Goal: Task Accomplishment & Management: Use online tool/utility

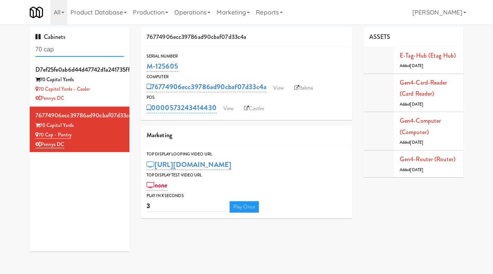
click at [59, 50] on input "70 cap" at bounding box center [79, 50] width 89 height 14
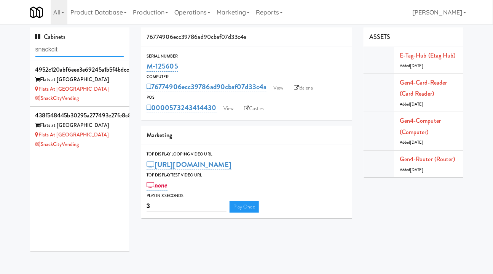
type input "snackcit"
click at [106, 93] on div "Flats at San Tan-Fridge" at bounding box center [79, 90] width 89 height 10
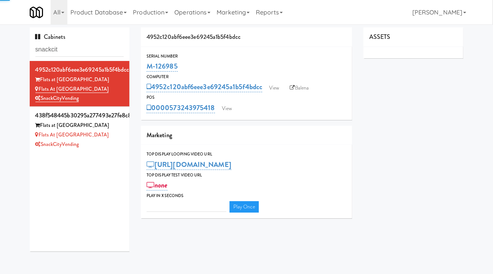
type input "3"
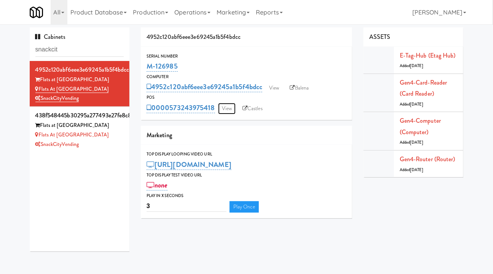
click at [228, 107] on link "View" at bounding box center [227, 108] width 18 height 11
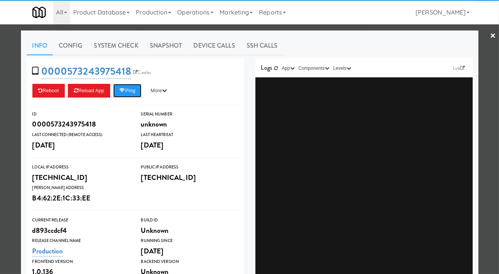
click at [132, 89] on button "Ping" at bounding box center [127, 91] width 28 height 14
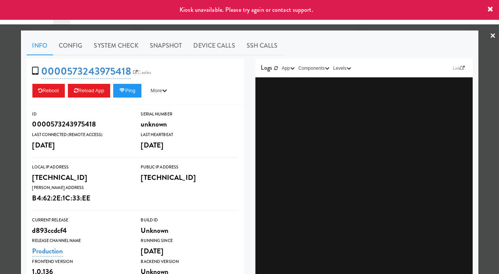
click at [310, 30] on div at bounding box center [249, 137] width 499 height 274
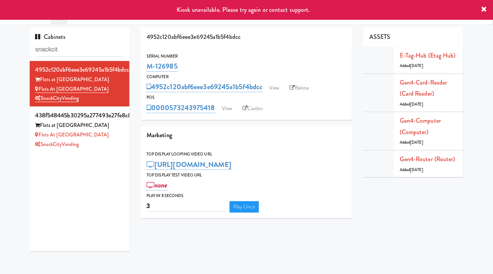
click at [95, 139] on div "Flats at San Tan-Pantry" at bounding box center [79, 135] width 89 height 10
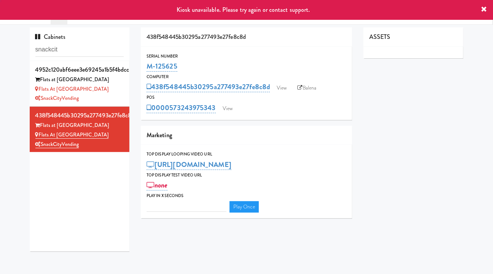
type input "3"
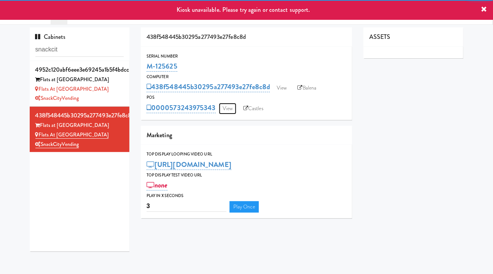
click at [233, 109] on link "View" at bounding box center [228, 108] width 18 height 11
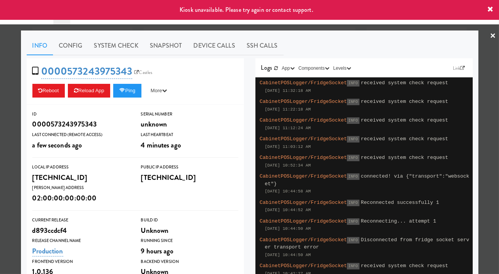
click at [334, 29] on div at bounding box center [249, 137] width 499 height 274
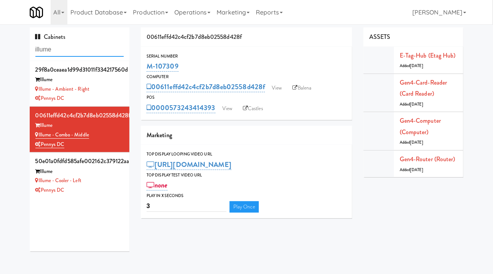
click at [78, 50] on input "illume" at bounding box center [79, 50] width 89 height 14
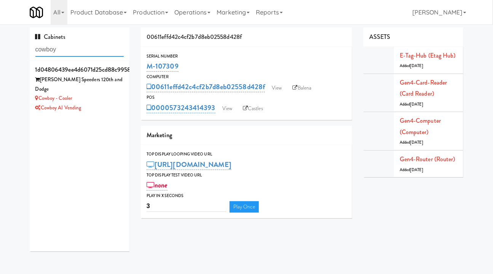
type input "cowboy"
click at [106, 103] on div "Cowboy AI Vending" at bounding box center [79, 108] width 89 height 10
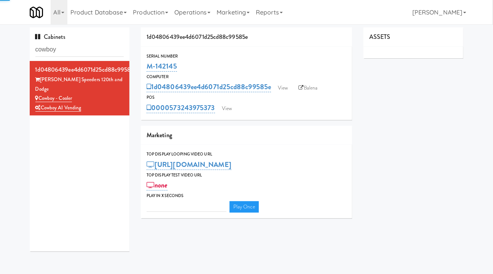
type input "3"
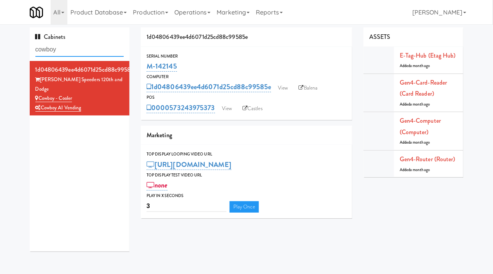
click at [81, 50] on input "cowboy" at bounding box center [79, 50] width 89 height 14
paste input "M-142145"
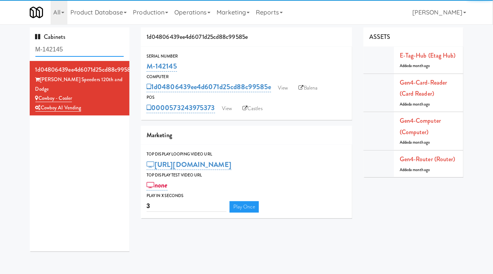
type input "M-142145"
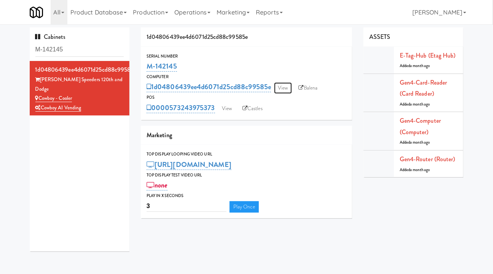
click at [283, 88] on link "View" at bounding box center [283, 87] width 18 height 11
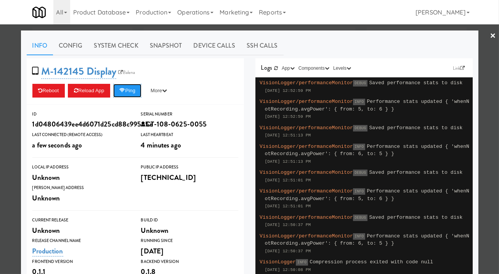
click at [128, 90] on button "Ping" at bounding box center [127, 91] width 28 height 14
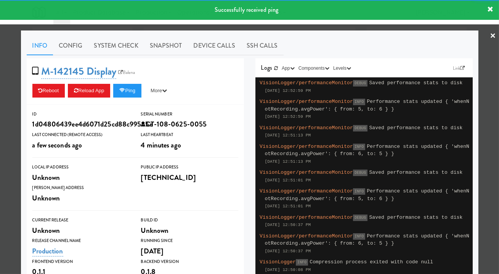
click at [126, 48] on link "System Check" at bounding box center [116, 45] width 56 height 19
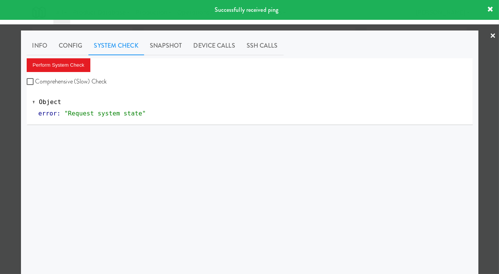
click at [97, 80] on label "Comprehensive (Slow) Check" at bounding box center [67, 81] width 80 height 11
click at [35, 80] on input "Comprehensive (Slow) Check" at bounding box center [31, 82] width 9 height 6
checkbox input "true"
click at [69, 63] on button "Perform System Check" at bounding box center [59, 65] width 64 height 14
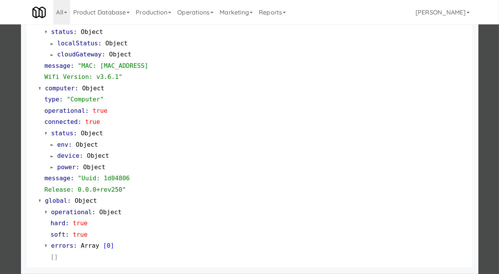
scroll to position [459, 0]
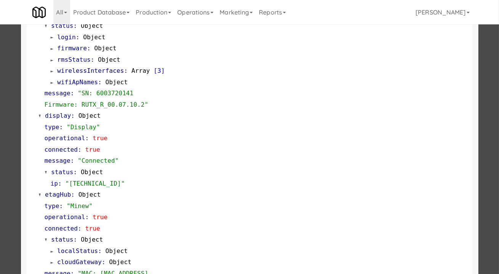
click at [8, 118] on div at bounding box center [249, 137] width 499 height 274
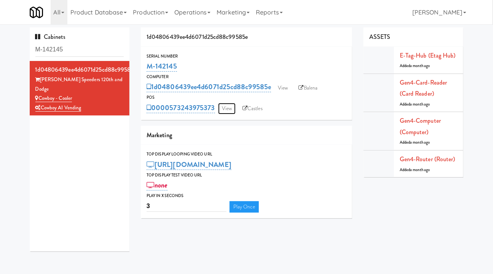
click at [225, 108] on link "View" at bounding box center [227, 108] width 18 height 11
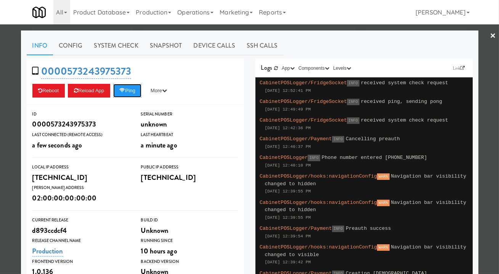
click at [135, 93] on button "Ping" at bounding box center [127, 91] width 28 height 14
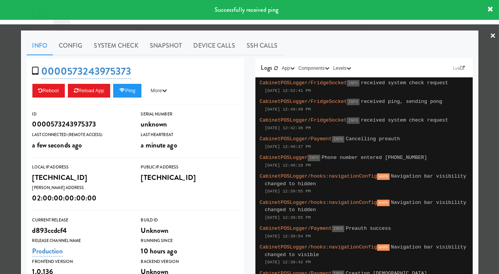
click at [162, 50] on link "Snapshot" at bounding box center [166, 45] width 44 height 19
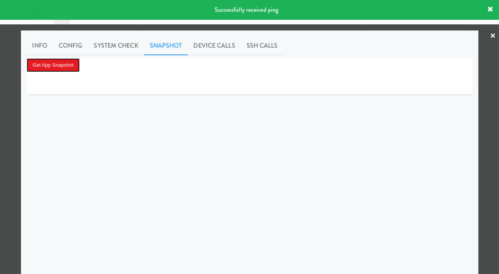
click at [60, 64] on button "Get App Snapshot" at bounding box center [53, 65] width 53 height 14
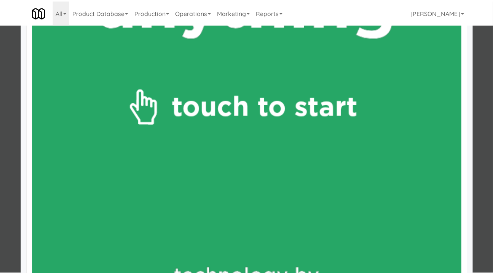
scroll to position [312, 0]
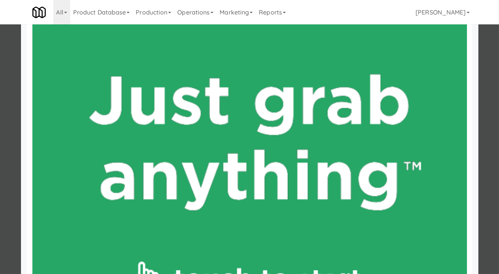
click at [486, 131] on div at bounding box center [249, 137] width 499 height 274
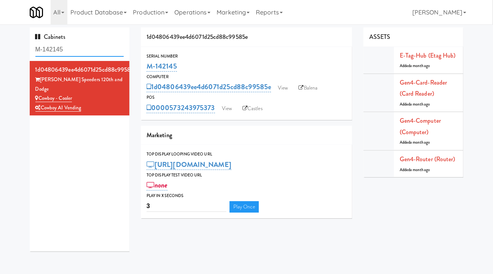
click at [82, 48] on input "M-142145" at bounding box center [79, 50] width 89 height 14
paste input "Via Apartments"
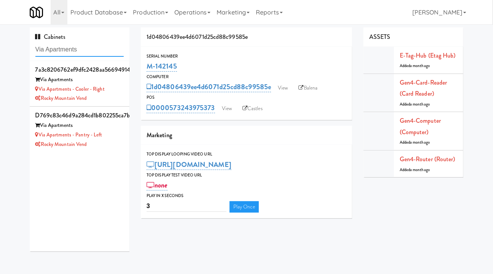
type input "Via Apartments"
click at [115, 96] on div "Rocky Mountain Vend" at bounding box center [79, 99] width 89 height 10
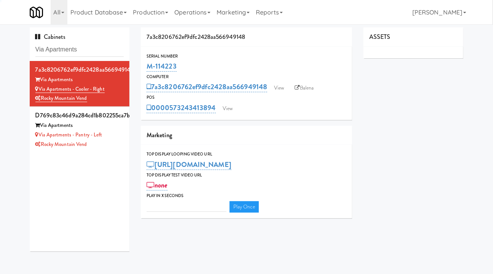
type input "3"
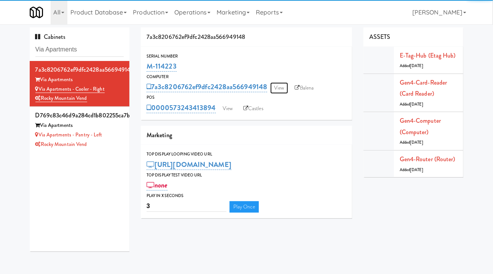
click at [277, 88] on link "View" at bounding box center [279, 87] width 18 height 11
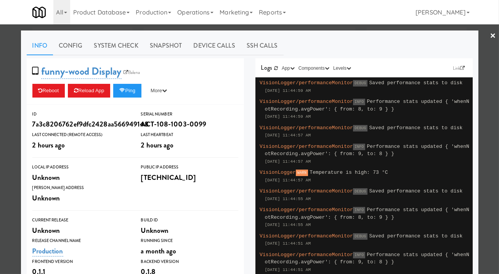
click at [356, 30] on div at bounding box center [249, 137] width 499 height 274
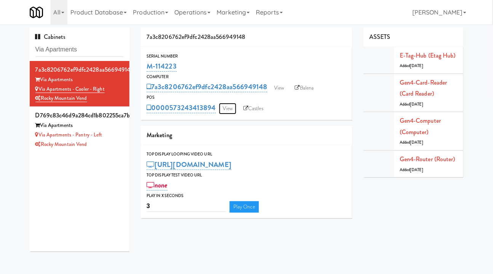
click at [222, 108] on link "View" at bounding box center [228, 108] width 18 height 11
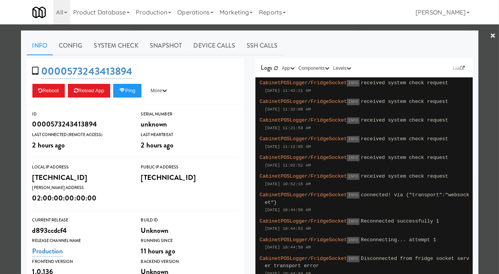
click at [198, 28] on div at bounding box center [249, 137] width 499 height 274
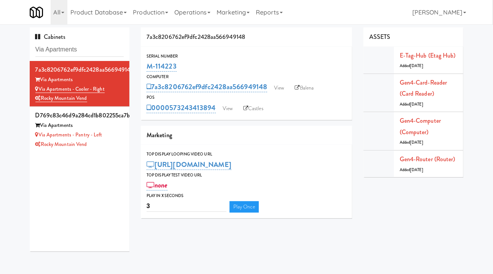
click at [106, 152] on li "d769c83c46d9a284cd1b802255ca7b4b Via Apartments Via Apartments - Pantry - Left …" at bounding box center [80, 129] width 100 height 45
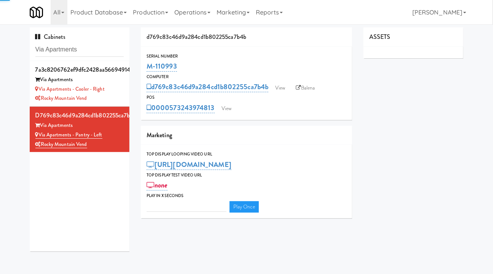
type input "3"
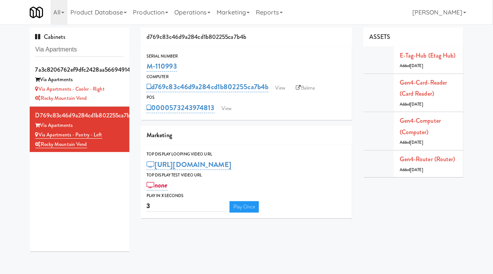
click at [109, 98] on div "Rocky Mountain Vend" at bounding box center [79, 99] width 89 height 10
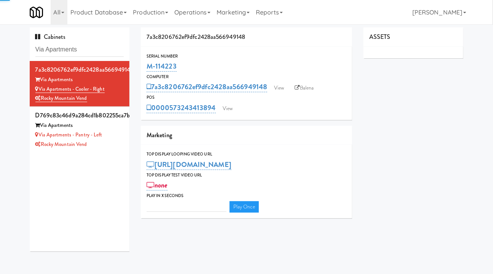
type input "3"
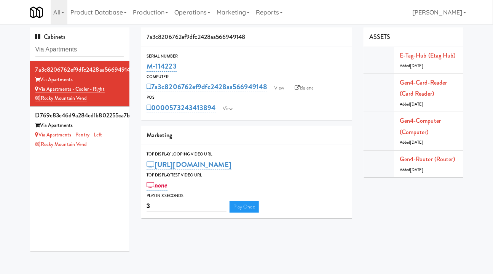
click at [115, 139] on div "Via Apartments - Pantry - Left" at bounding box center [79, 135] width 89 height 10
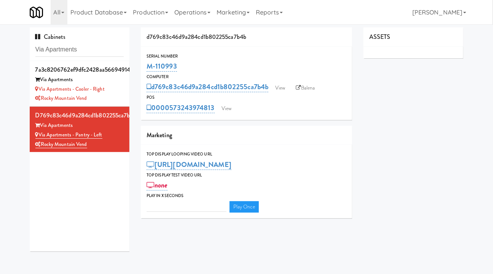
type input "3"
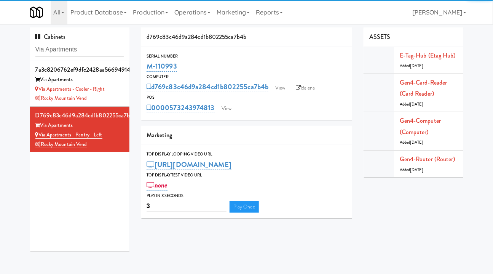
drag, startPoint x: 186, startPoint y: 64, endPoint x: 146, endPoint y: 68, distance: 41.0
click at [146, 68] on div "Serial Number M-110993" at bounding box center [246, 63] width 211 height 21
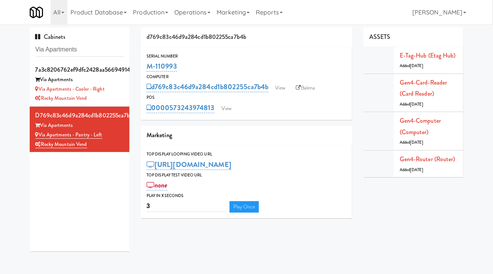
copy link "M-110993"
click at [178, 63] on div "M-110993" at bounding box center [247, 66] width 200 height 13
click at [185, 67] on div "M-110993" at bounding box center [247, 66] width 200 height 13
click at [197, 59] on div "Serial Number" at bounding box center [247, 57] width 200 height 8
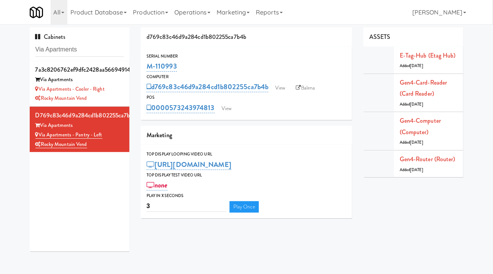
drag, startPoint x: 189, startPoint y: 65, endPoint x: 145, endPoint y: 69, distance: 44.0
click at [144, 69] on div "Serial Number M-110993" at bounding box center [246, 63] width 211 height 21
copy link "M-110993"
drag, startPoint x: 120, startPoint y: 85, endPoint x: 128, endPoint y: 85, distance: 8.0
click at [120, 85] on li "7a3c8206762ef9dfc2428aa566949148 Via Apartments Via Apartments - Cooler - Right…" at bounding box center [80, 84] width 100 height 46
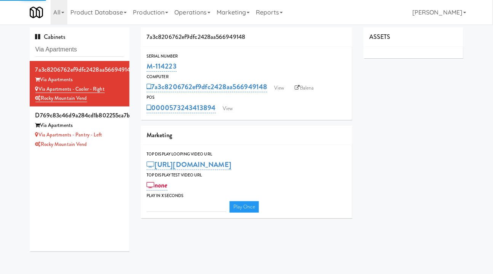
type input "3"
drag, startPoint x: 198, startPoint y: 67, endPoint x: 142, endPoint y: 67, distance: 56.0
click at [142, 67] on div "Serial Number M-114223" at bounding box center [246, 63] width 211 height 21
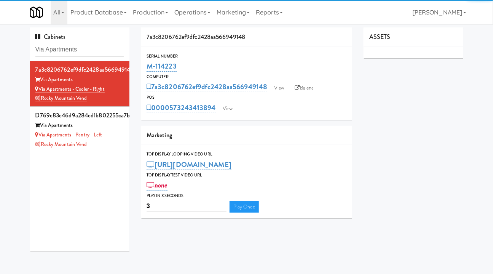
copy link "M-114223"
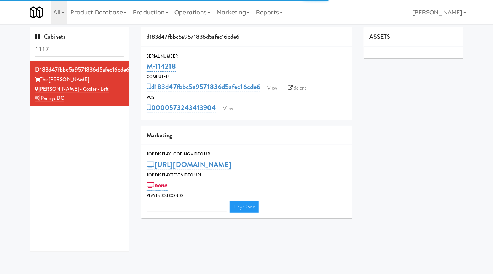
type input "3"
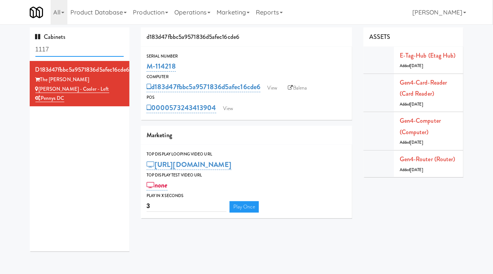
click at [85, 48] on input "1117" at bounding box center [79, 50] width 89 height 14
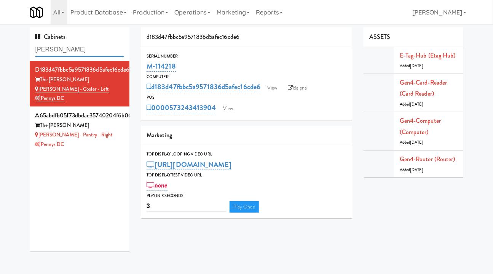
type input "[PERSON_NAME]"
click at [230, 110] on link "View" at bounding box center [228, 108] width 18 height 11
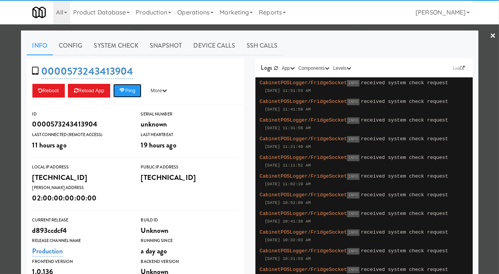
click at [131, 87] on button "Ping" at bounding box center [127, 91] width 28 height 14
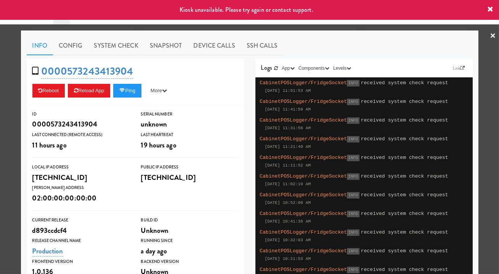
click at [280, 28] on div at bounding box center [249, 137] width 499 height 274
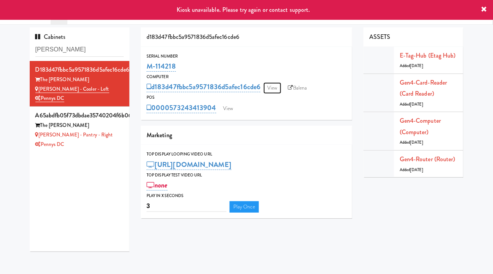
click at [274, 89] on link "View" at bounding box center [273, 87] width 18 height 11
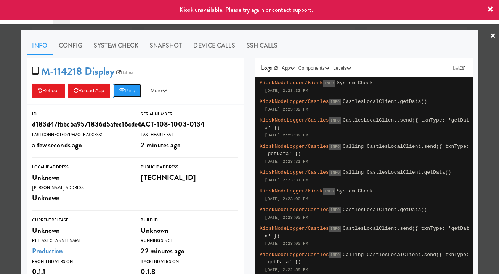
click at [128, 96] on button "Ping" at bounding box center [127, 91] width 28 height 14
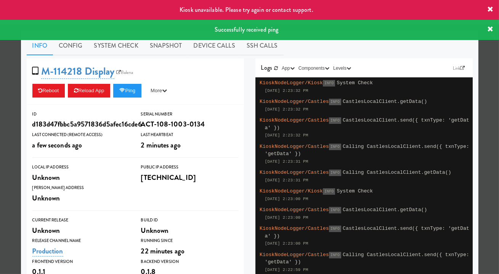
click at [125, 40] on link "System Check" at bounding box center [116, 45] width 56 height 19
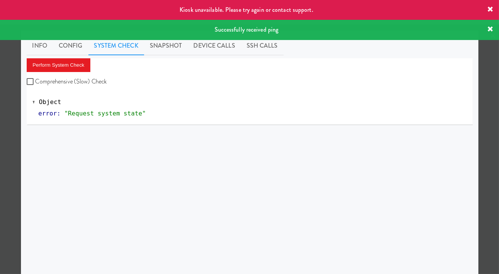
click at [59, 87] on div "Perform System Check Comprehensive (Slow) Check Object error : "Request system …" at bounding box center [250, 91] width 446 height 67
click at [56, 79] on label "Comprehensive (Slow) Check" at bounding box center [67, 81] width 80 height 11
click at [35, 79] on input "Comprehensive (Slow) Check" at bounding box center [31, 82] width 9 height 6
checkbox input "true"
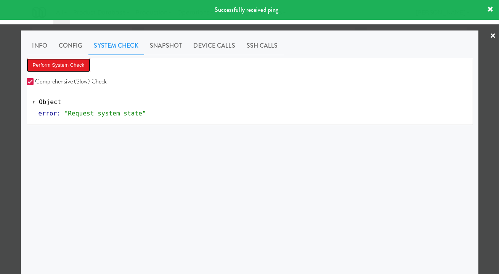
click at [57, 71] on button "Perform System Check" at bounding box center [59, 65] width 64 height 14
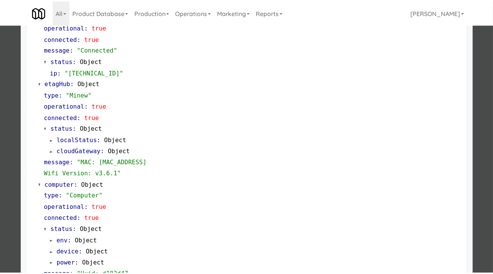
scroll to position [666, 0]
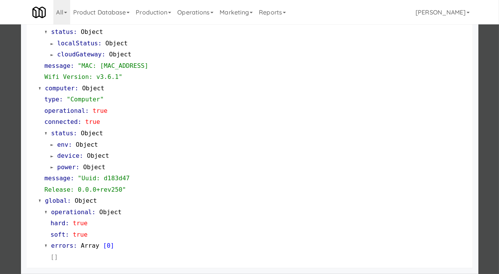
click at [484, 147] on div at bounding box center [249, 137] width 499 height 274
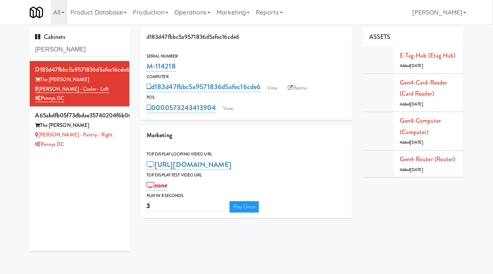
drag, startPoint x: 192, startPoint y: 63, endPoint x: 145, endPoint y: 66, distance: 47.4
click at [145, 66] on div "Serial Number M-114218" at bounding box center [246, 63] width 211 height 21
copy link "M-114218"
click at [105, 139] on div "[PERSON_NAME] - Pantry - Right" at bounding box center [79, 135] width 89 height 10
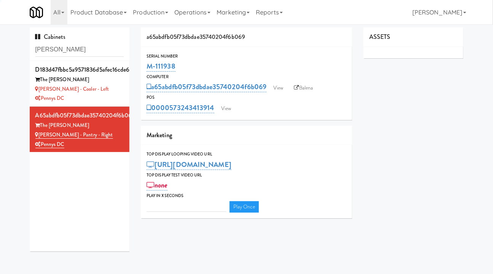
type input "3"
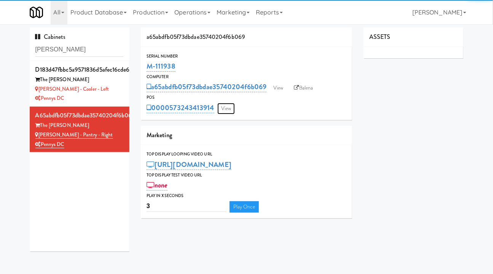
click at [232, 108] on link "View" at bounding box center [227, 108] width 18 height 11
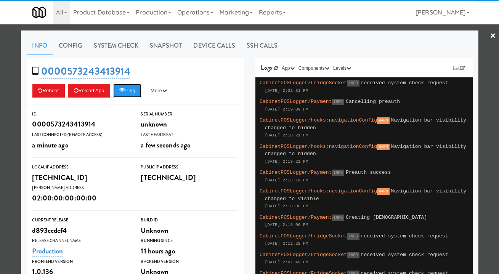
click at [130, 91] on button "Ping" at bounding box center [127, 91] width 28 height 14
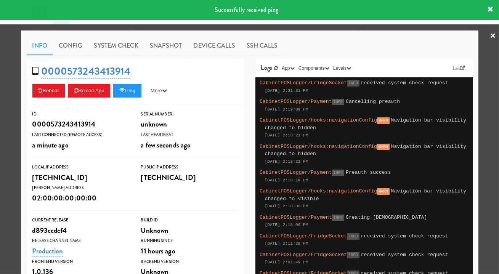
click at [235, 26] on div at bounding box center [249, 137] width 499 height 274
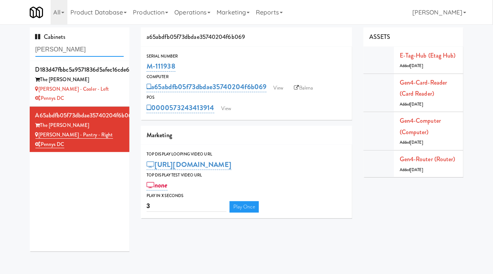
click at [65, 43] on input "[PERSON_NAME]" at bounding box center [79, 50] width 89 height 14
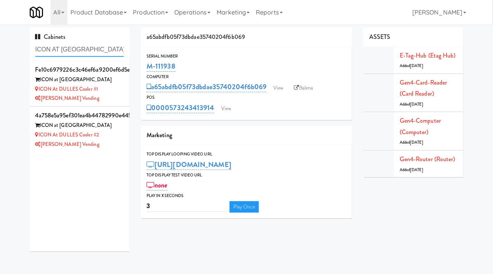
type input "ICON AT [GEOGRAPHIC_DATA]"
click at [118, 94] on div "[PERSON_NAME] Vending" at bounding box center [79, 99] width 89 height 10
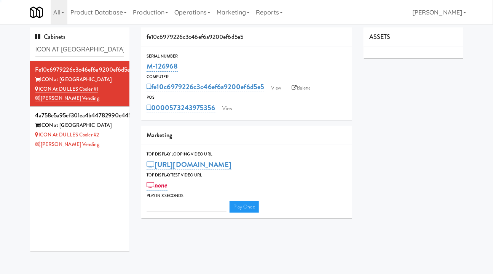
type input "3"
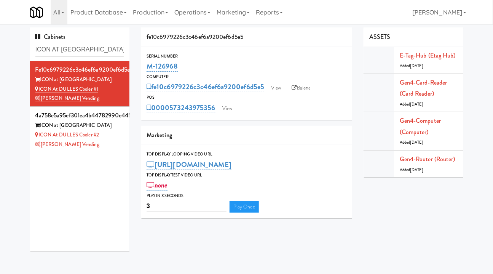
drag, startPoint x: 186, startPoint y: 67, endPoint x: 148, endPoint y: 69, distance: 38.1
click at [148, 69] on div "M-126968" at bounding box center [247, 66] width 200 height 13
copy link "M-126968"
click at [97, 154] on div "fe10c6979226c3c46ef6a9200ef6d5e5 ICON at DULLES ICON at DULLES Cooler #1 [PERSO…" at bounding box center [80, 156] width 100 height 190
click at [111, 138] on div "ICON at DULLES Cooler #2" at bounding box center [79, 135] width 89 height 10
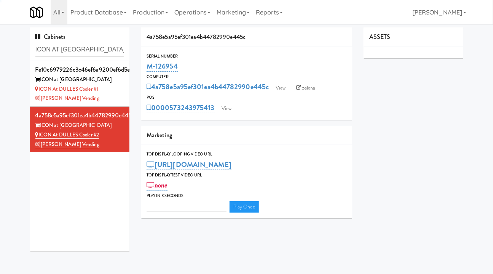
type input "3"
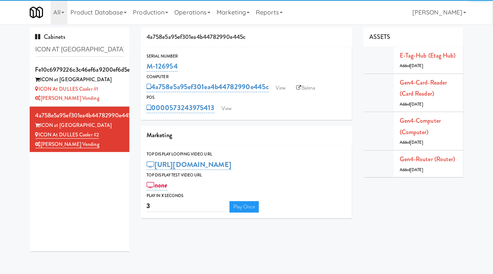
drag, startPoint x: 141, startPoint y: 70, endPoint x: 137, endPoint y: 69, distance: 3.9
click at [137, 69] on div "4a758e5a95ef301ea4b44782990e445c Serial Number M-126954 Computer 4a758e5a95ef30…" at bounding box center [246, 125] width 223 height 197
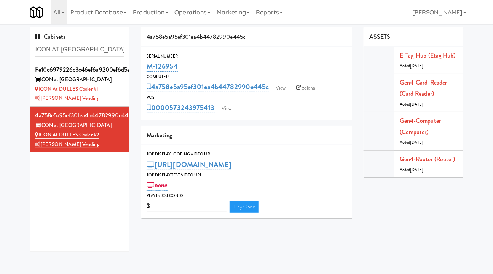
copy link "M-126954"
